Goal: Navigation & Orientation: Find specific page/section

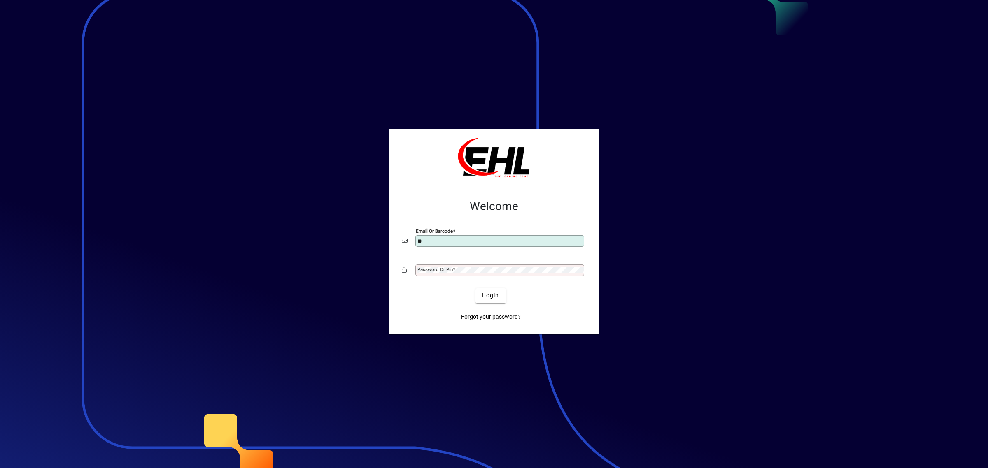
type input "**********"
click at [487, 293] on span "Login" at bounding box center [490, 295] width 17 height 9
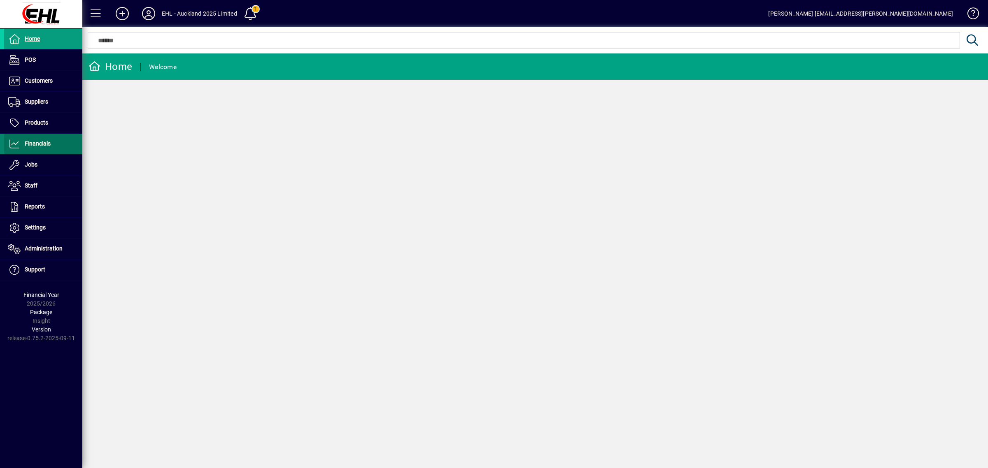
click at [39, 147] on span "Financials" at bounding box center [38, 143] width 26 height 7
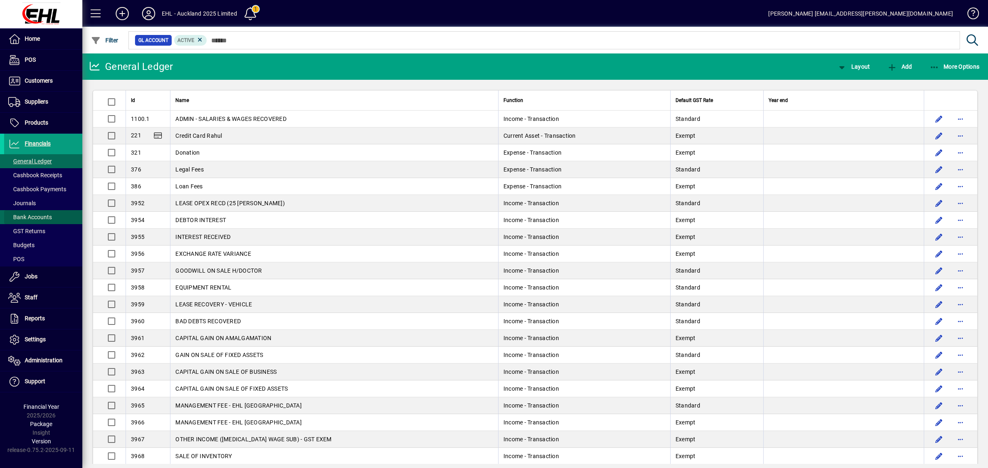
click at [45, 217] on span "Bank Accounts" at bounding box center [30, 217] width 44 height 7
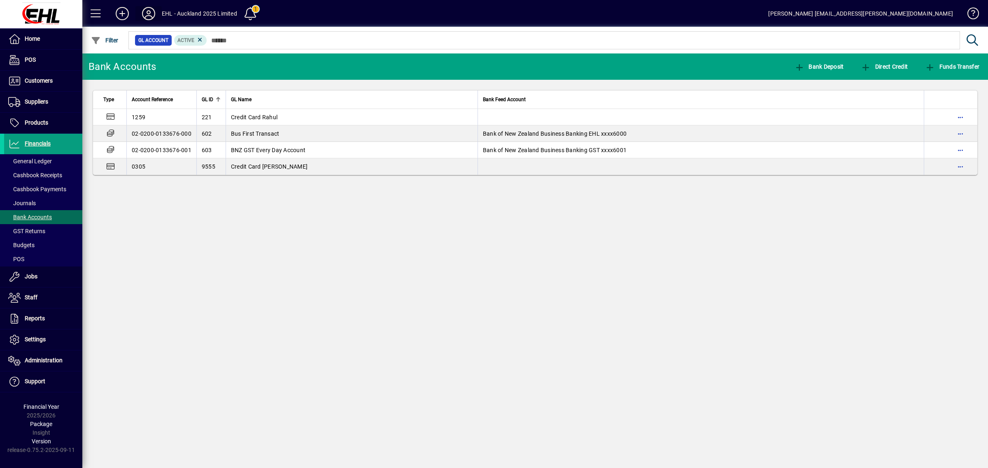
click at [149, 15] on icon at bounding box center [148, 13] width 16 height 13
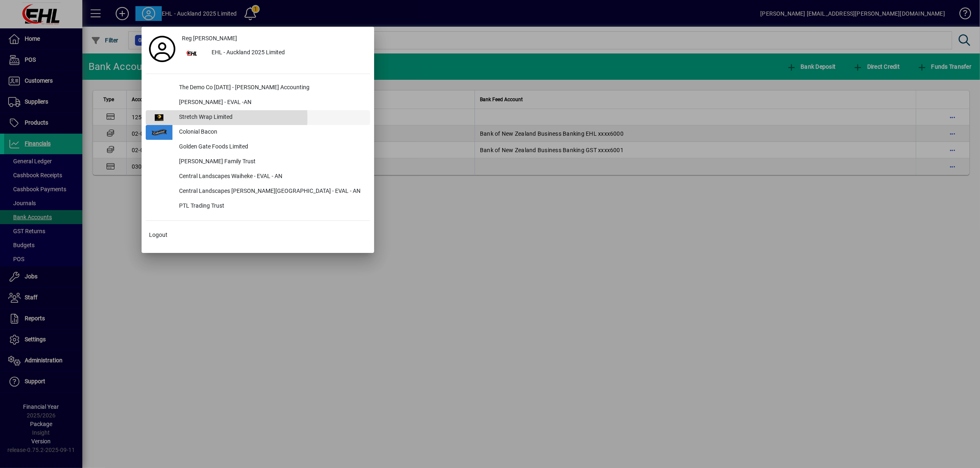
click at [200, 118] on div "Stretch Wrap Limited" at bounding box center [271, 117] width 198 height 15
